Goal: Information Seeking & Learning: Learn about a topic

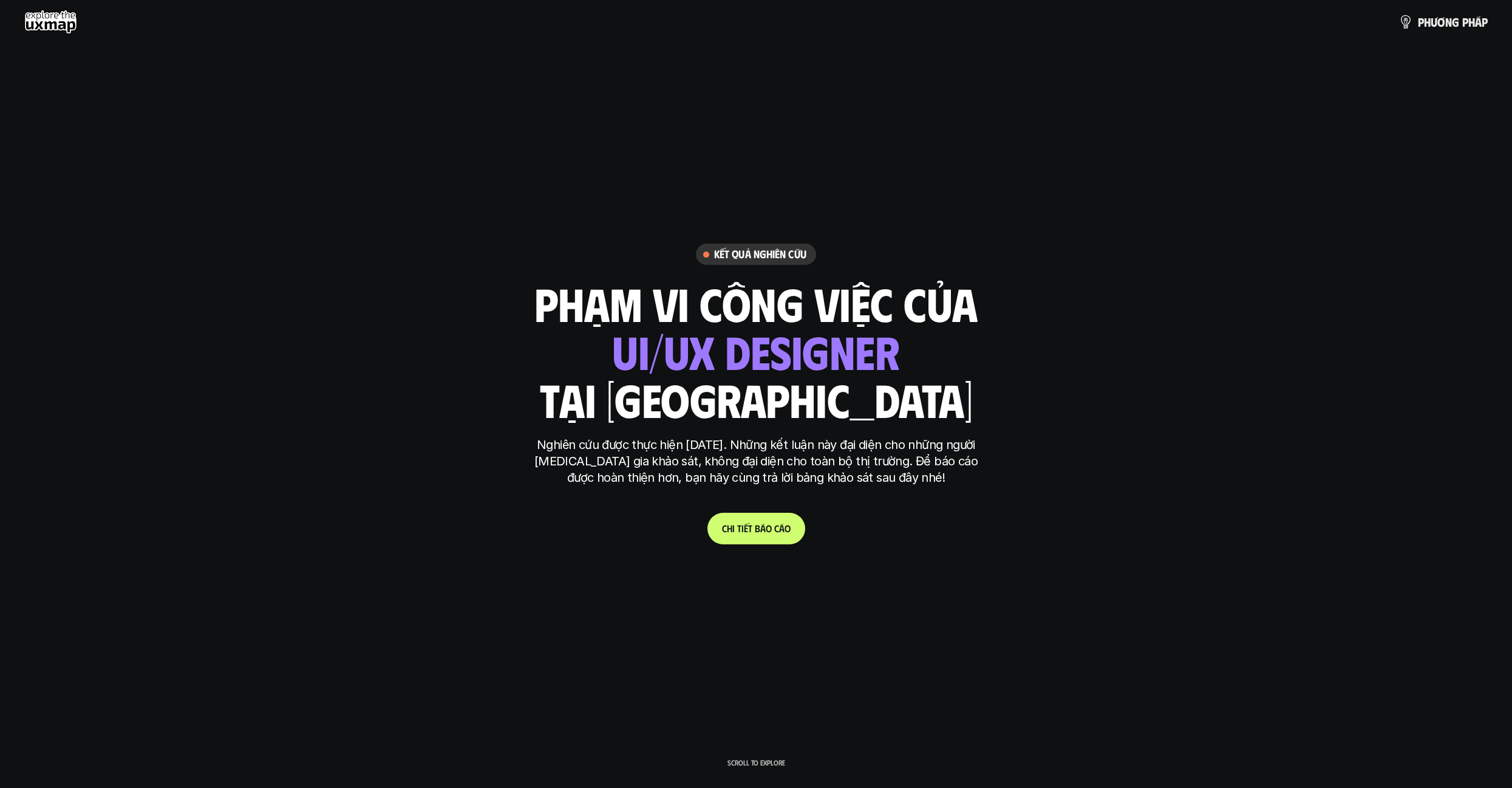
click at [745, 537] on link "C h i t i ế t b á o c á o" at bounding box center [757, 528] width 98 height 32
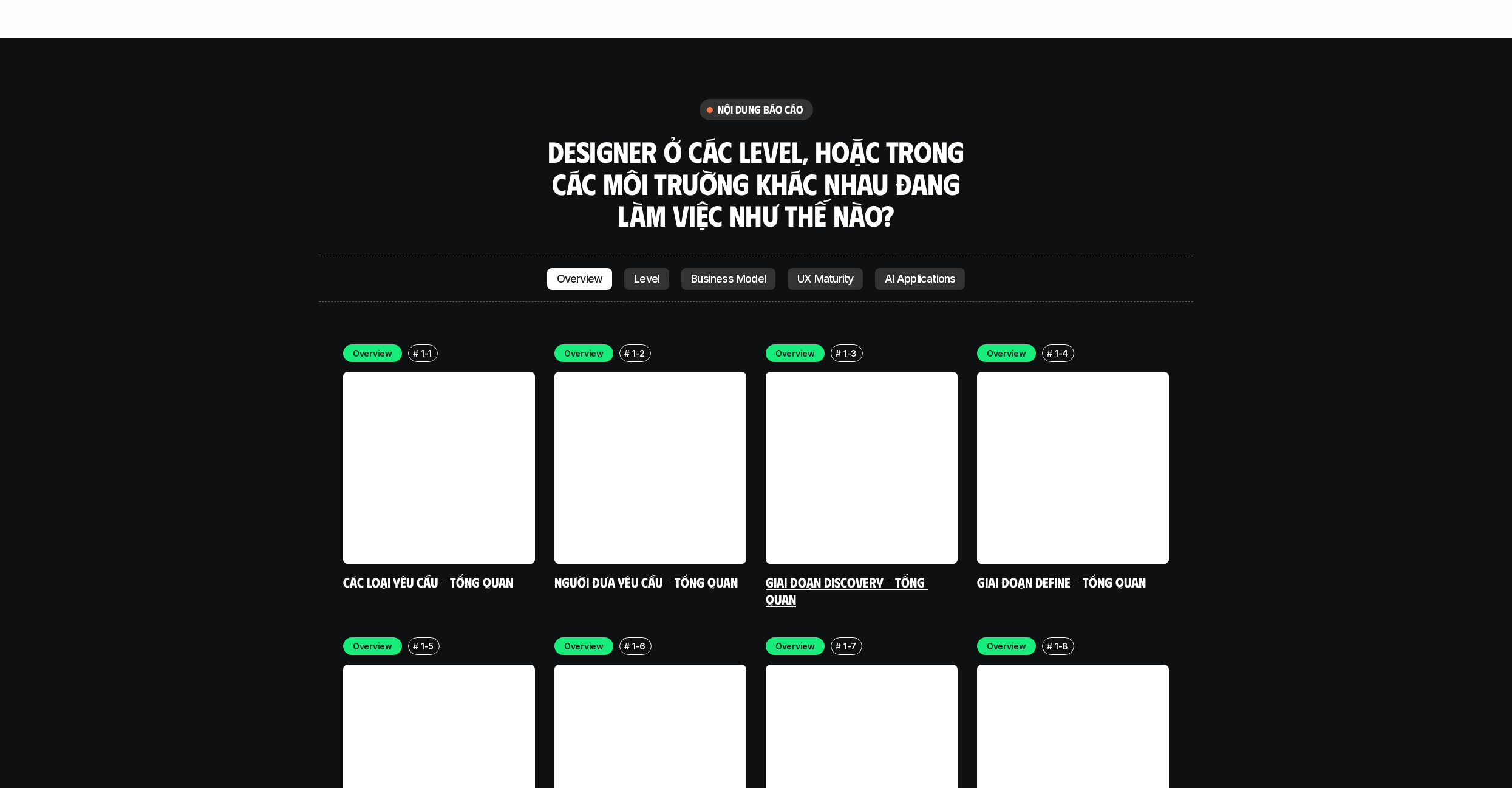
scroll to position [3575, 0]
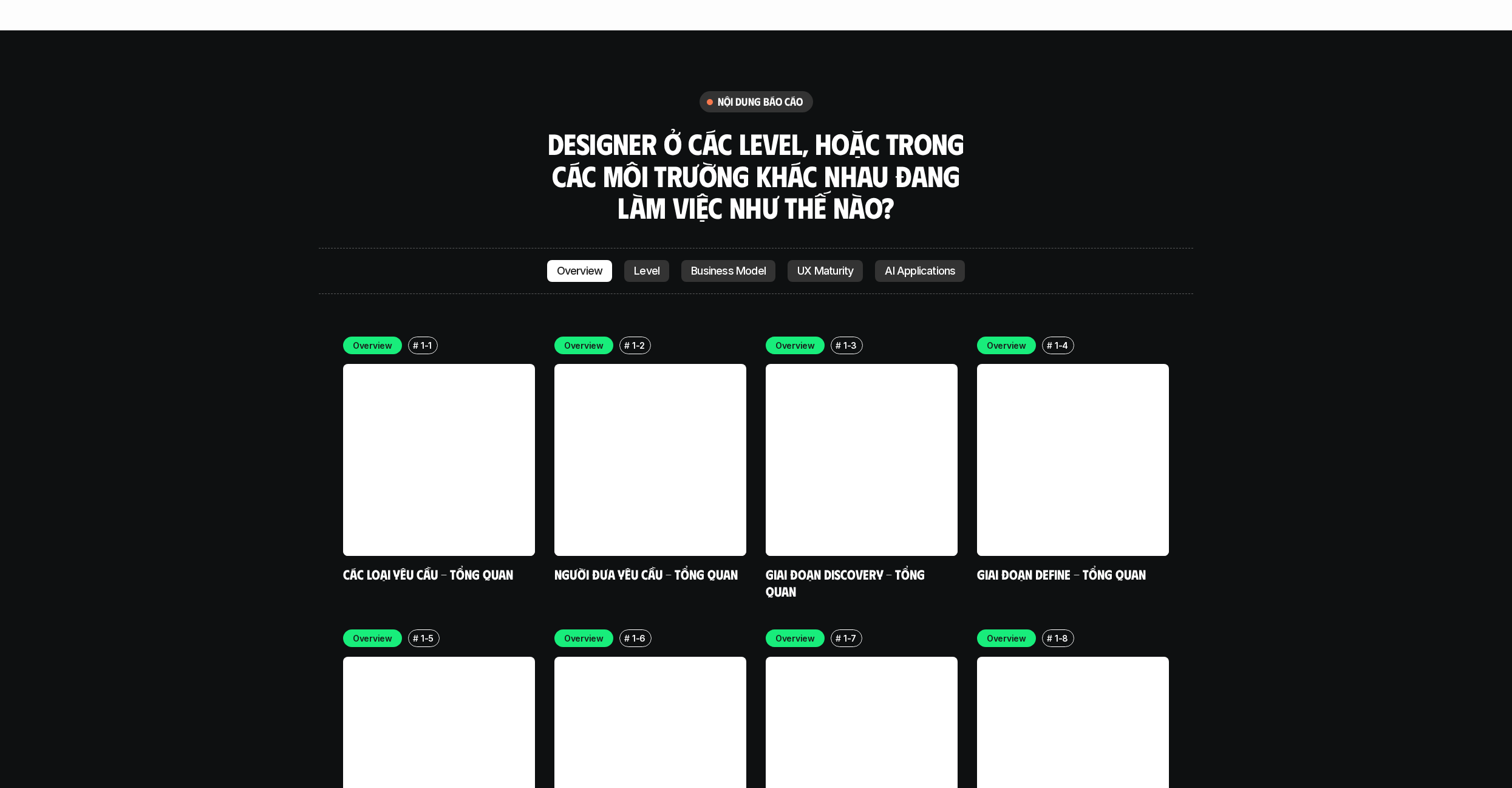
click at [636, 265] on p "Level" at bounding box center [646, 271] width 25 height 12
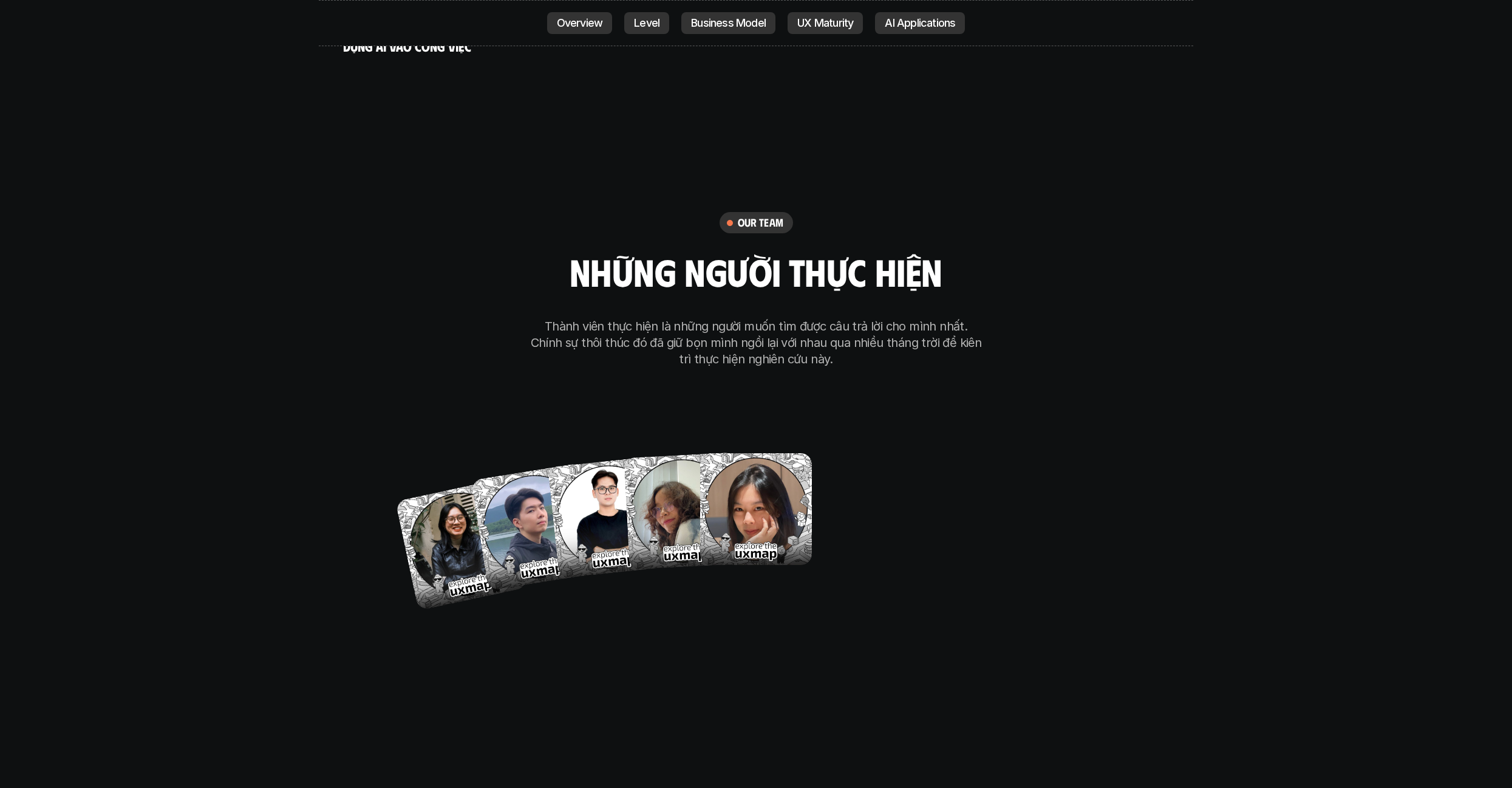
scroll to position [7079, 0]
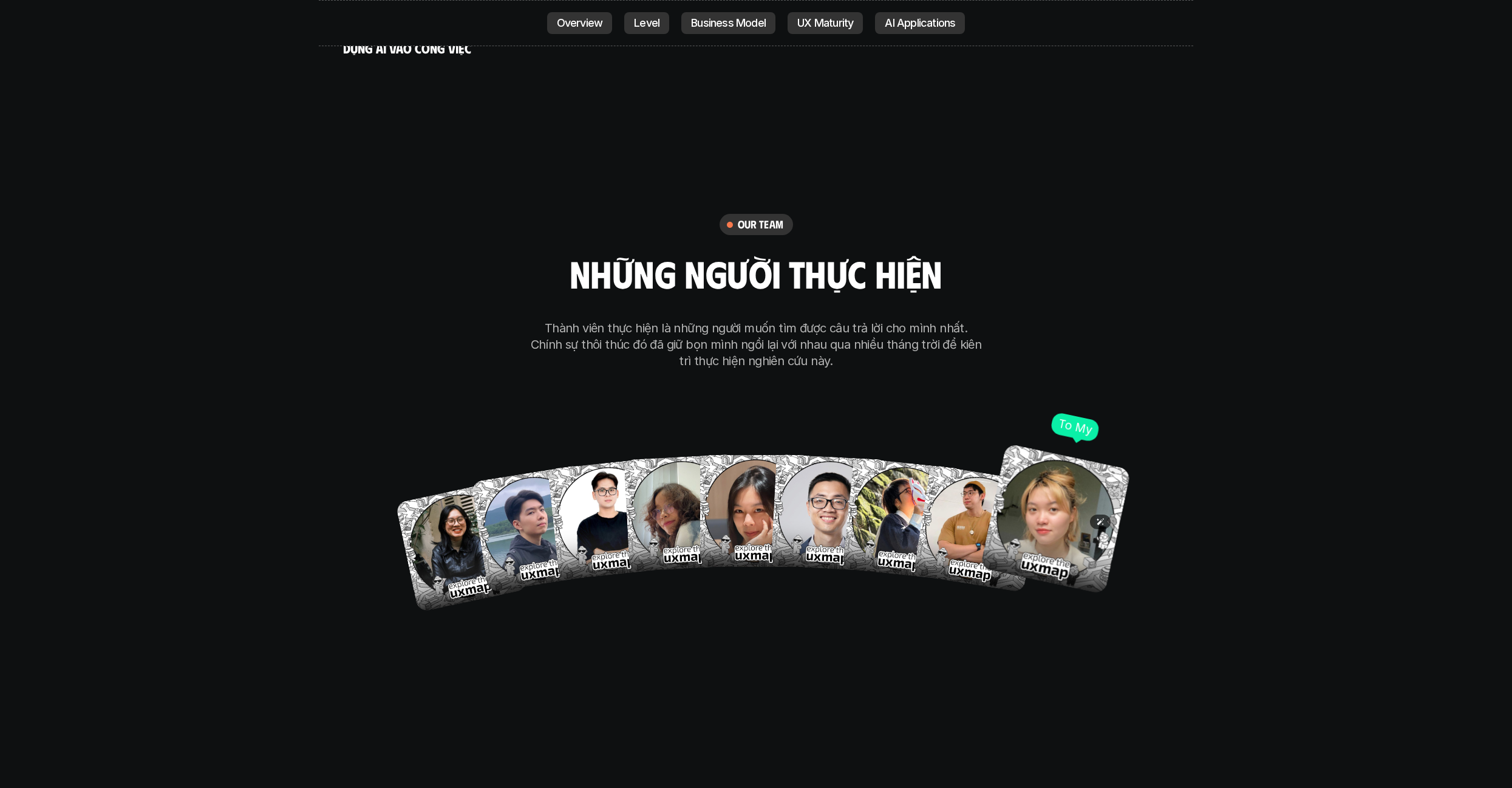
click at [1054, 472] on img at bounding box center [1055, 518] width 151 height 151
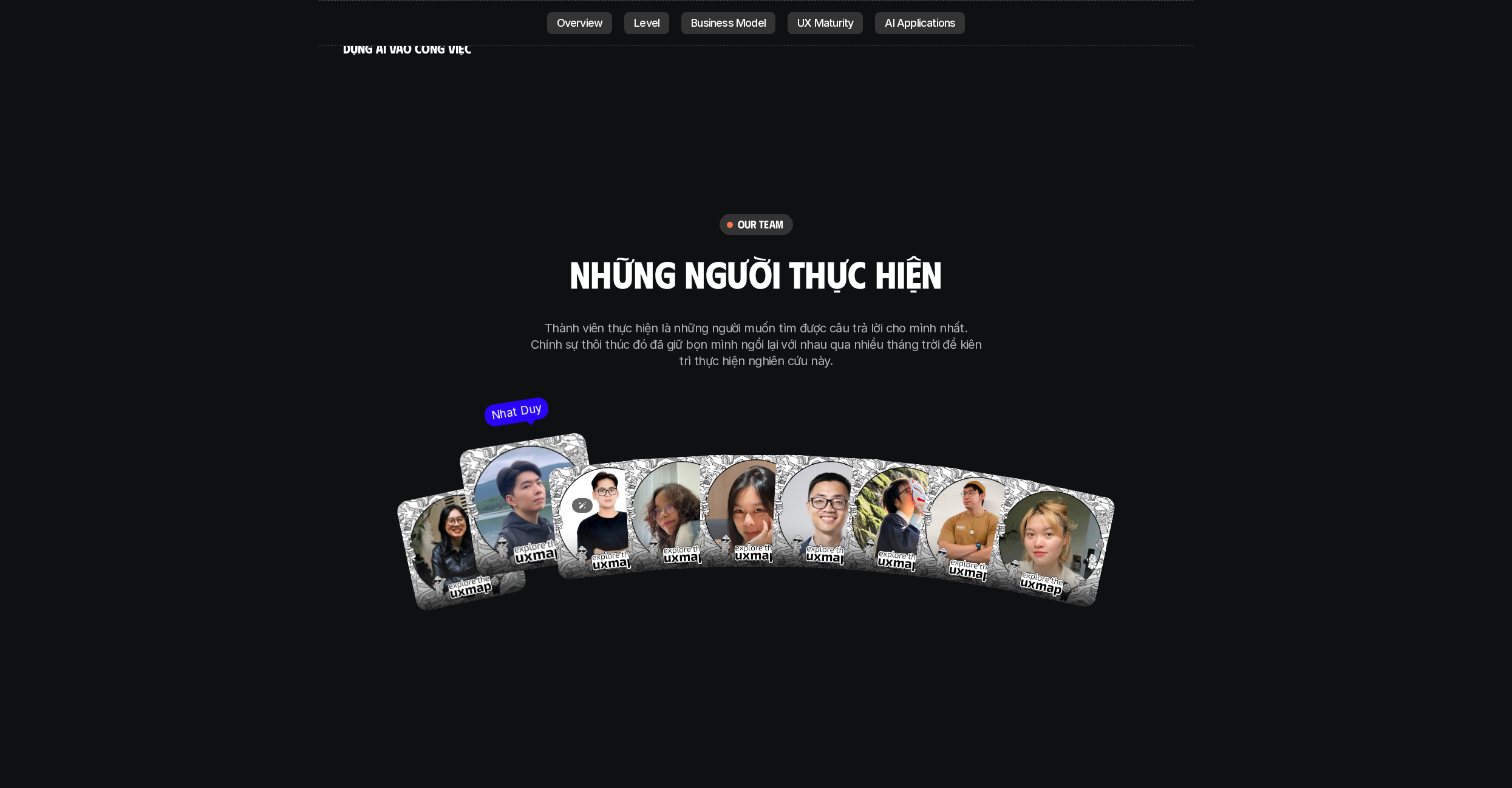
click at [511, 449] on img at bounding box center [531, 504] width 145 height 146
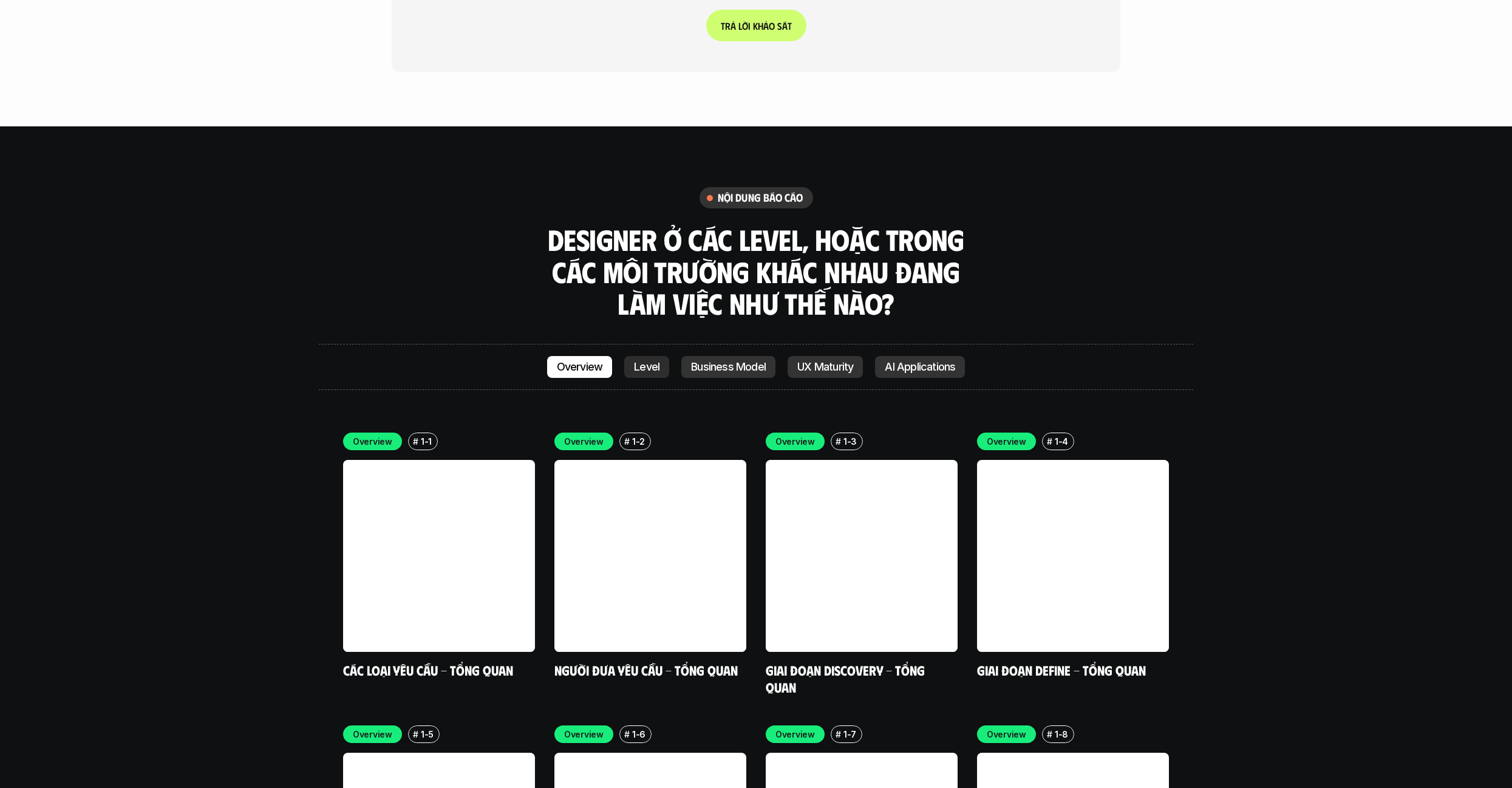
scroll to position [3465, 0]
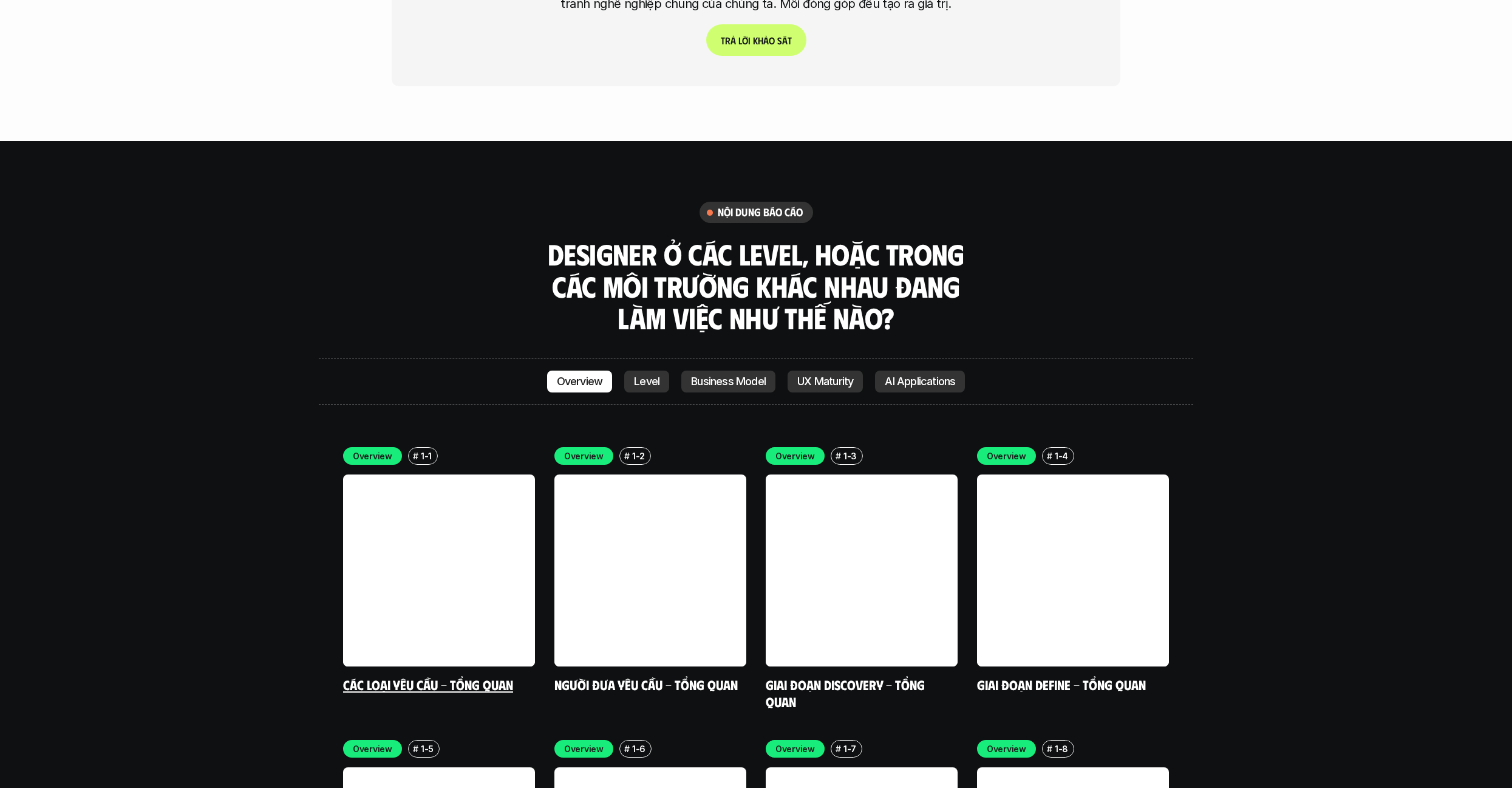
click at [463, 496] on link at bounding box center [439, 570] width 192 height 192
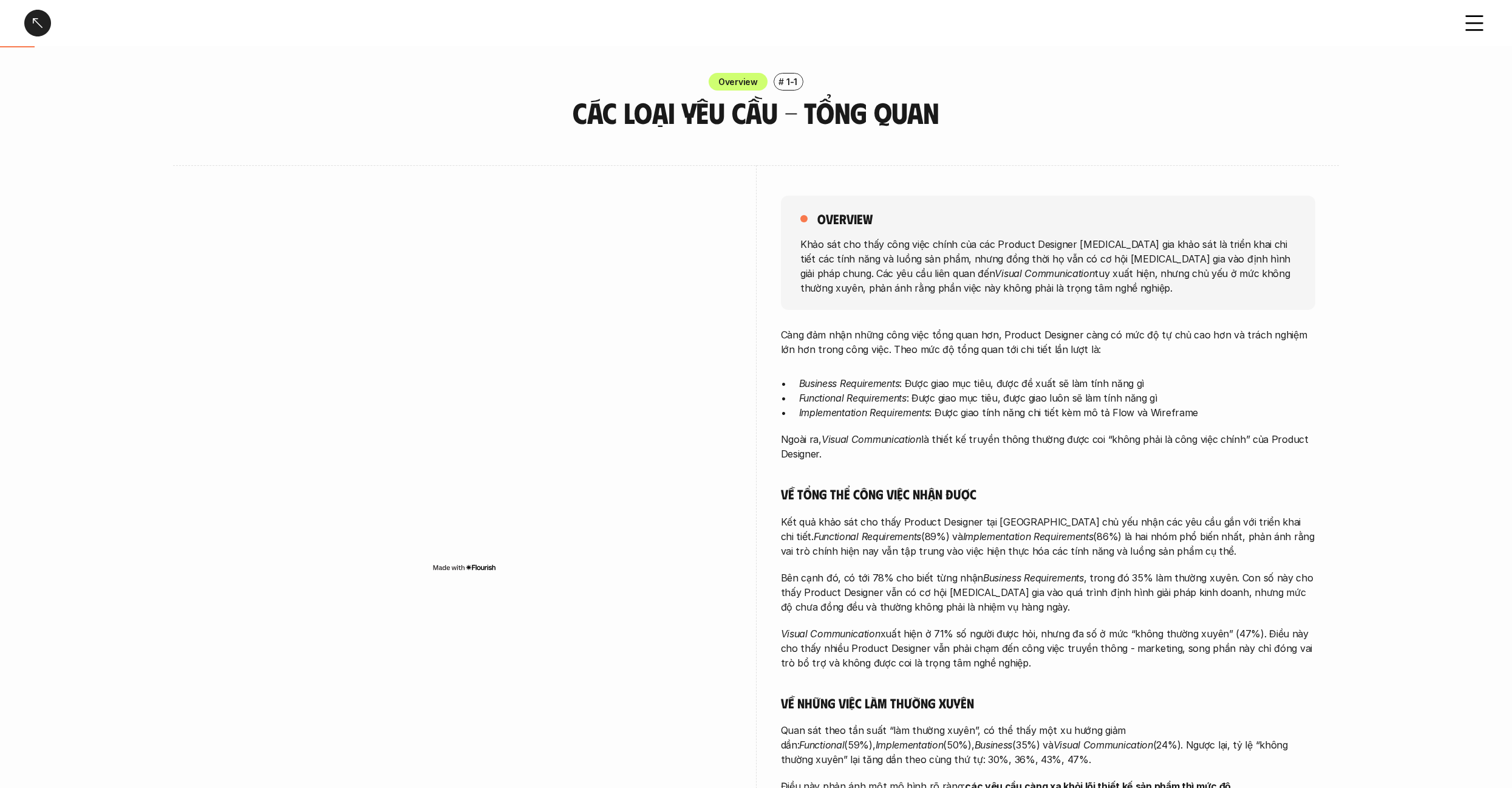
click at [41, 25] on div at bounding box center [38, 23] width 27 height 27
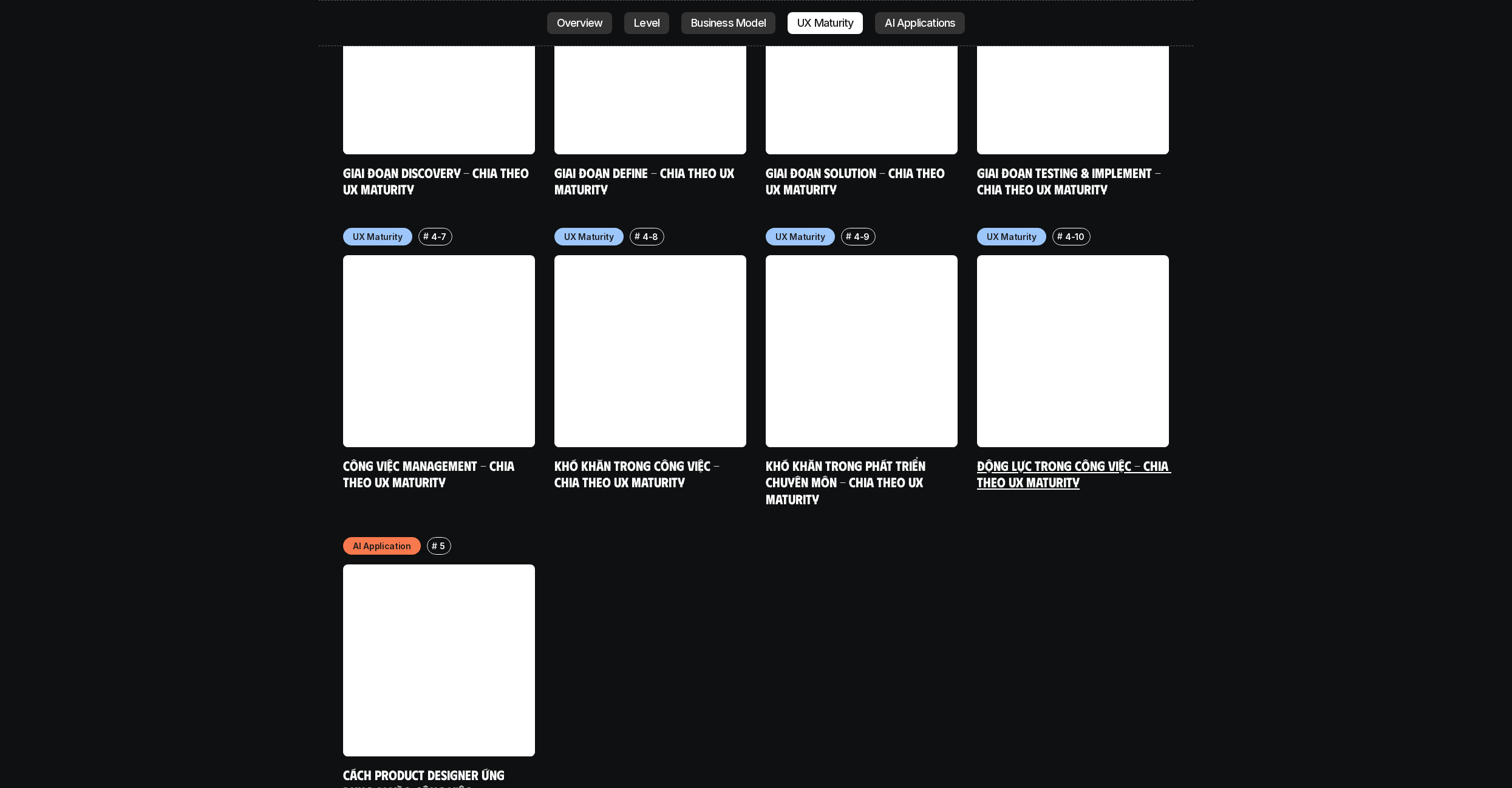
scroll to position [6339, 0]
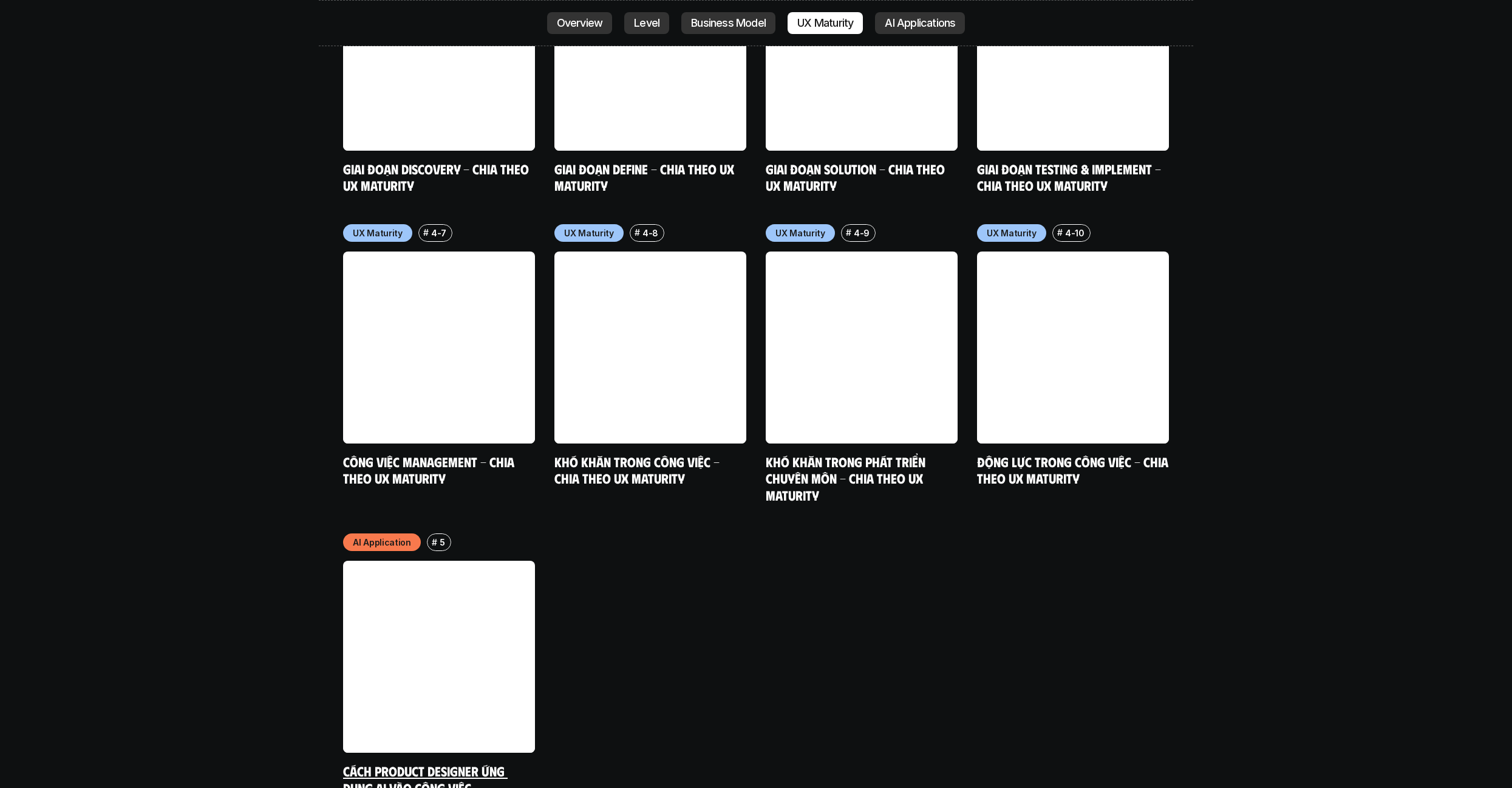
click at [353, 609] on link at bounding box center [439, 656] width 192 height 192
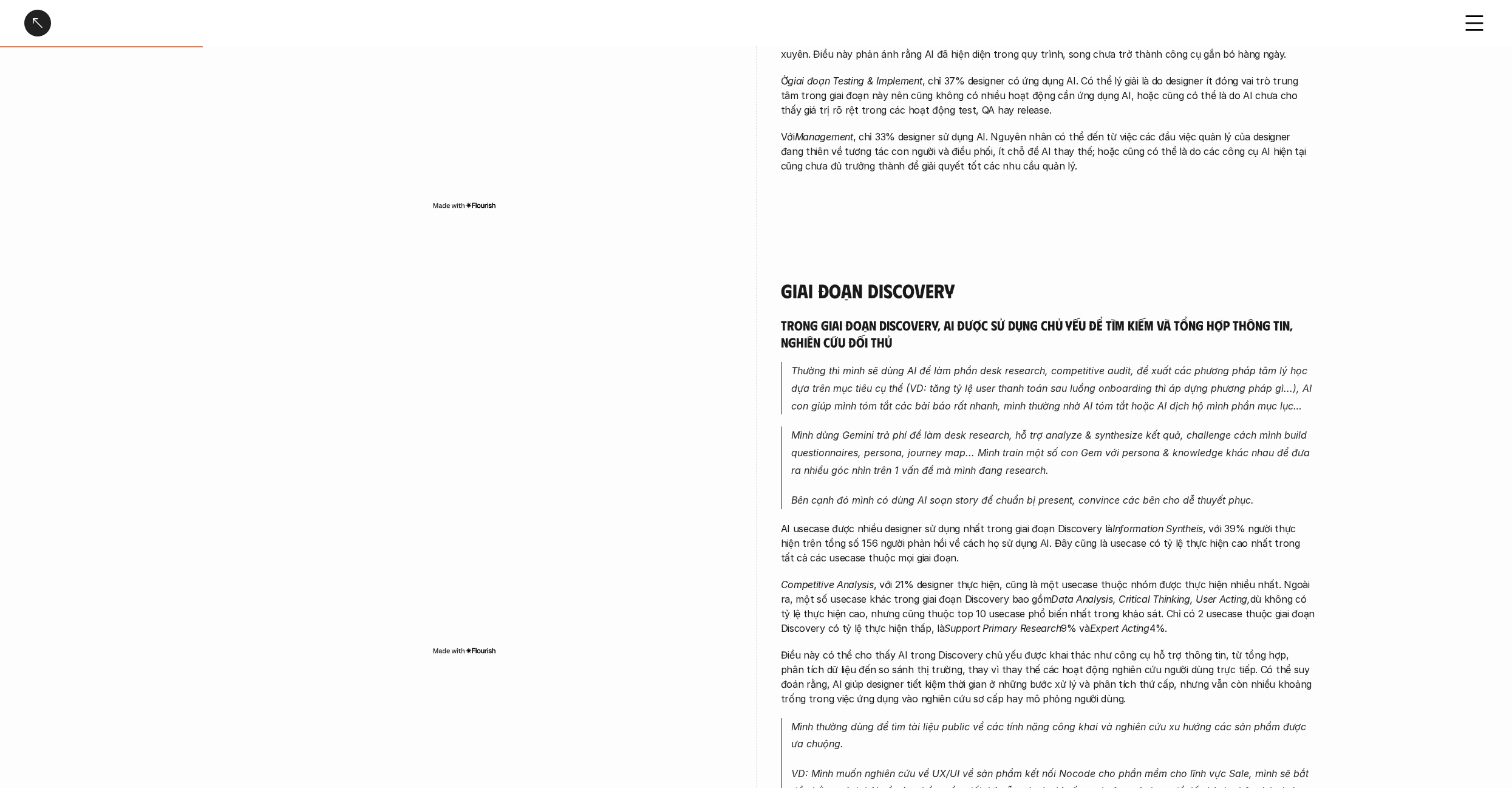
scroll to position [396, 0]
